Goal: Transaction & Acquisition: Purchase product/service

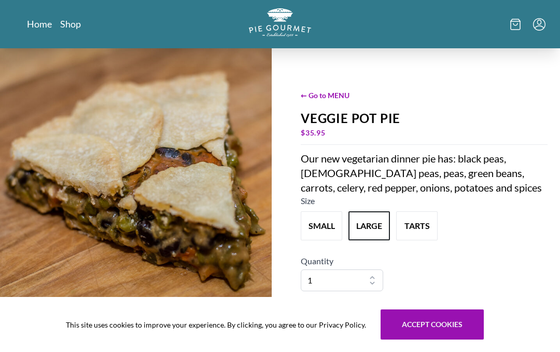
click at [35, 25] on link "Home" at bounding box center [39, 24] width 25 height 12
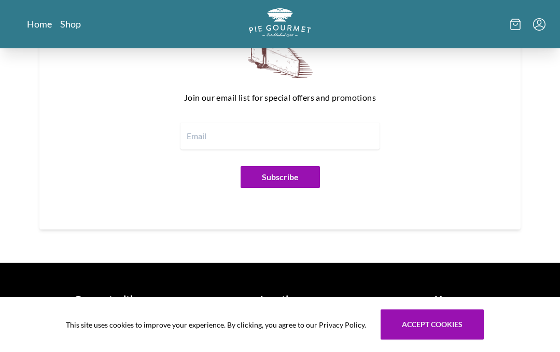
scroll to position [1229, 0]
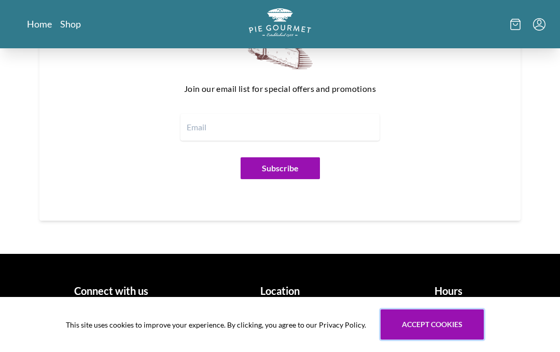
click at [438, 335] on button "Accept cookies" at bounding box center [432, 324] width 103 height 30
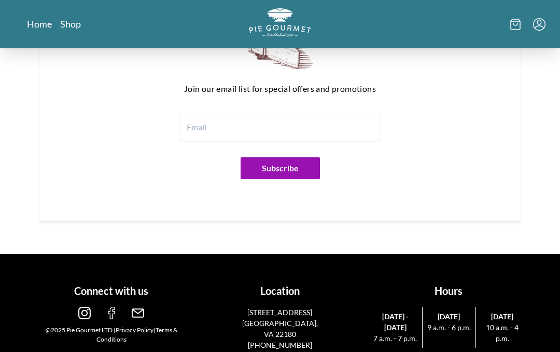
scroll to position [1226, 0]
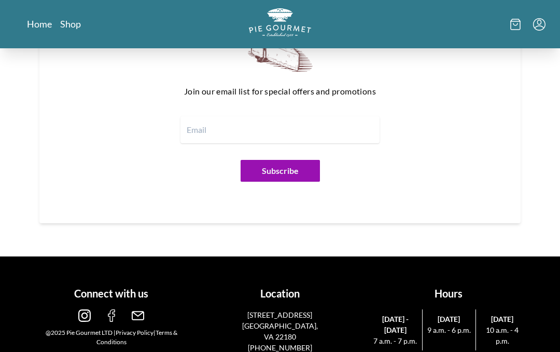
click at [280, 287] on div "Location [STREET_ADDRESS] (703)281-7437" at bounding box center [280, 316] width 160 height 76
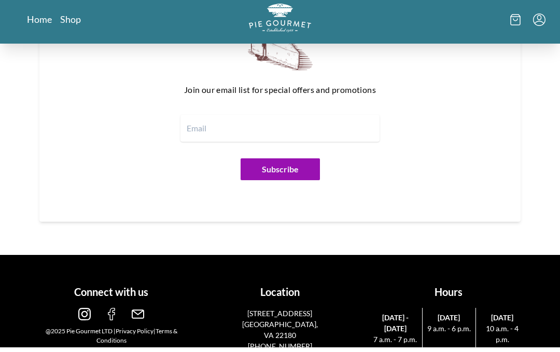
scroll to position [1229, 0]
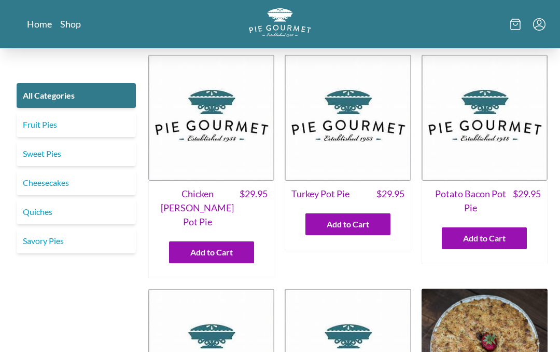
click at [41, 211] on link "Quiches" at bounding box center [76, 211] width 119 height 25
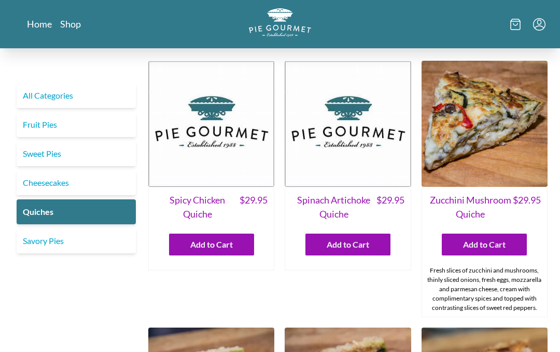
click at [36, 213] on link "Quiches" at bounding box center [76, 211] width 119 height 25
click at [518, 299] on div "Fresh slices of zucchini and mushrooms, thinly sliced onions, fresh eggs, mozza…" at bounding box center [484, 289] width 125 height 55
click at [534, 293] on div "Fresh slices of zucchini and mushrooms, thinly sliced onions, fresh eggs, mozza…" at bounding box center [484, 289] width 125 height 55
click at [342, 200] on span "Spinach Artichoke Quiche" at bounding box center [334, 207] width 85 height 28
click at [342, 201] on span "Spinach Artichoke Quiche" at bounding box center [334, 207] width 85 height 28
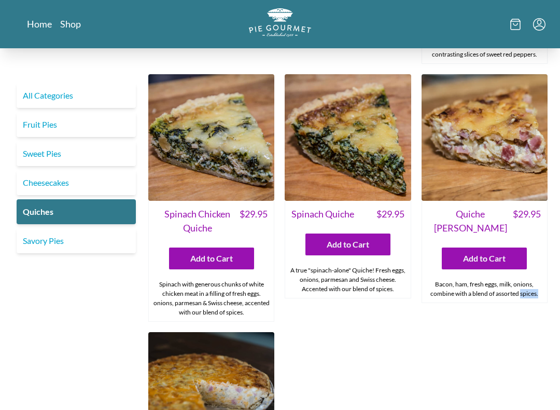
scroll to position [253, 0]
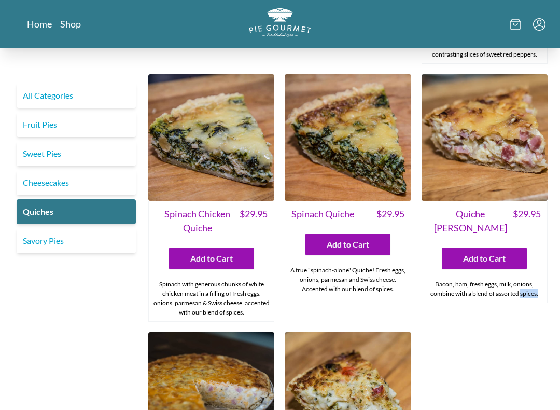
click at [510, 335] on div "Spicy Chicken Quiche $ 29.95 Add to Cart Spinach Artichoke Quiche $ 29.95 Add t…" at bounding box center [348, 193] width 400 height 772
click at [457, 328] on div "Spicy Chicken Quiche $ 29.95 Add to Cart Spinach Artichoke Quiche $ 29.95 Add t…" at bounding box center [348, 193] width 400 height 772
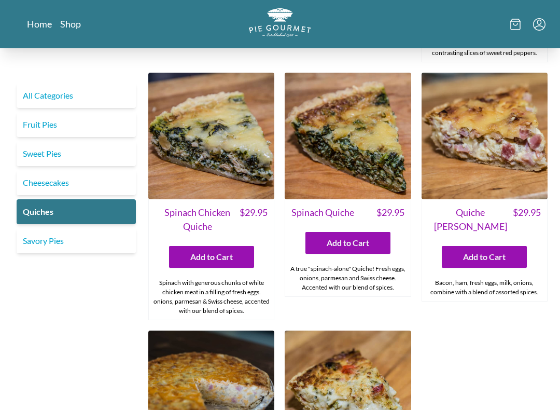
scroll to position [254, 0]
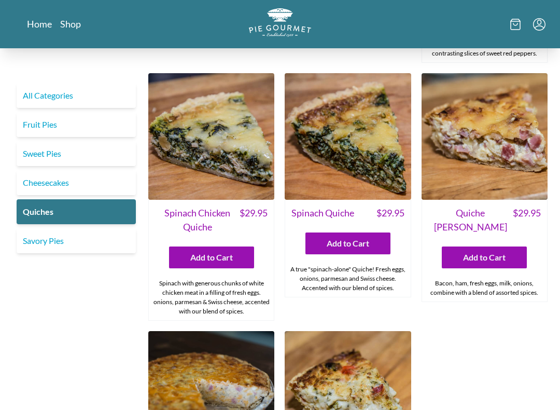
click at [492, 153] on img at bounding box center [485, 137] width 126 height 126
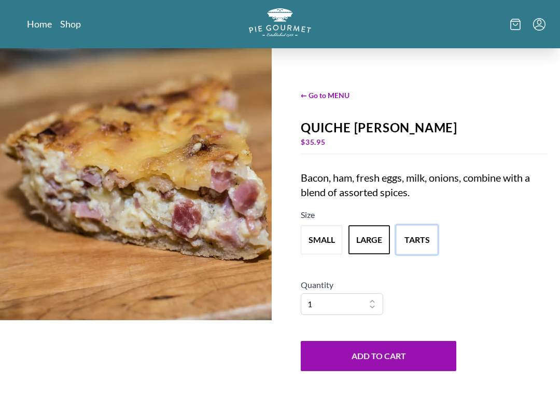
click at [426, 247] on button "tarts" at bounding box center [417, 239] width 42 height 29
click at [421, 240] on button "tarts" at bounding box center [417, 239] width 42 height 29
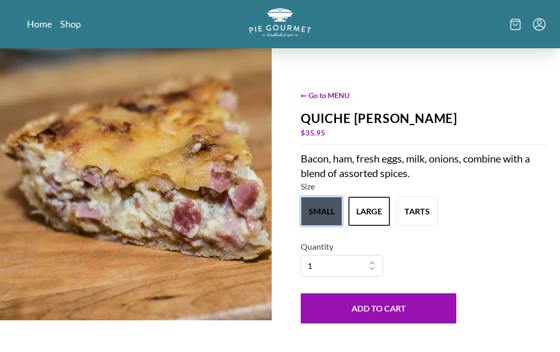
click at [315, 219] on button "small" at bounding box center [322, 211] width 42 height 29
click at [372, 213] on button "large" at bounding box center [370, 211] width 42 height 29
